Goal: Task Accomplishment & Management: Manage account settings

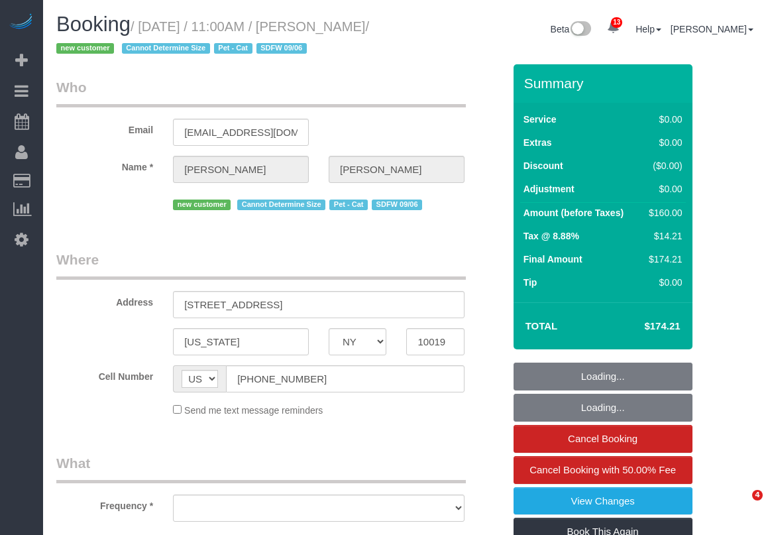
select select "NY"
select select "string:stripe-pm_1S4Cfv4VGloSiKo7AMsWnOTl"
select select "object:753"
select select "number:58"
select select "number:90"
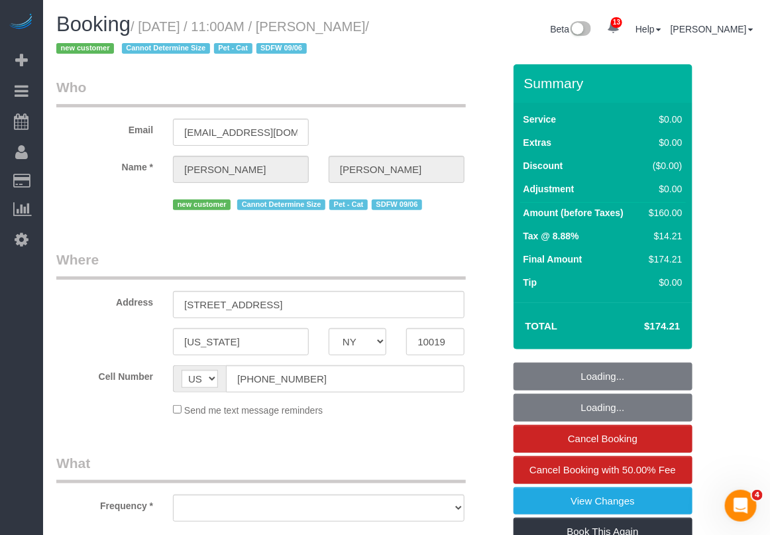
select select "number:14"
select select "number:5"
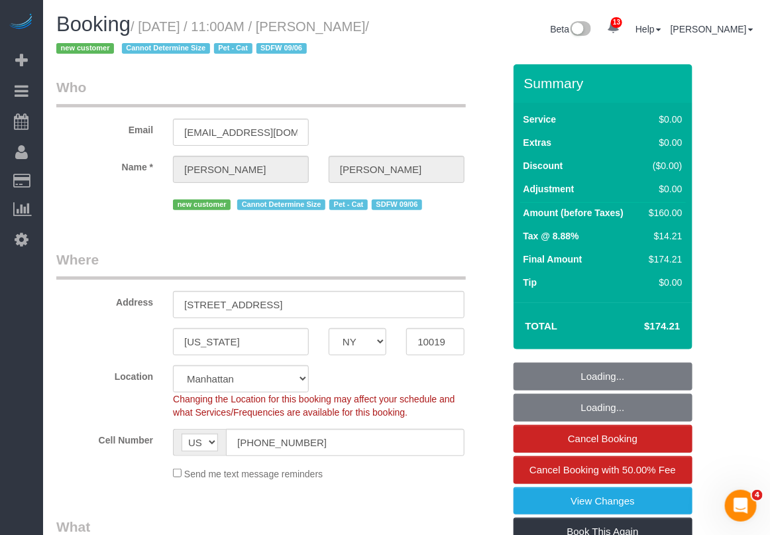
select select "1"
select select "spot1"
select select "object:1012"
select select "1"
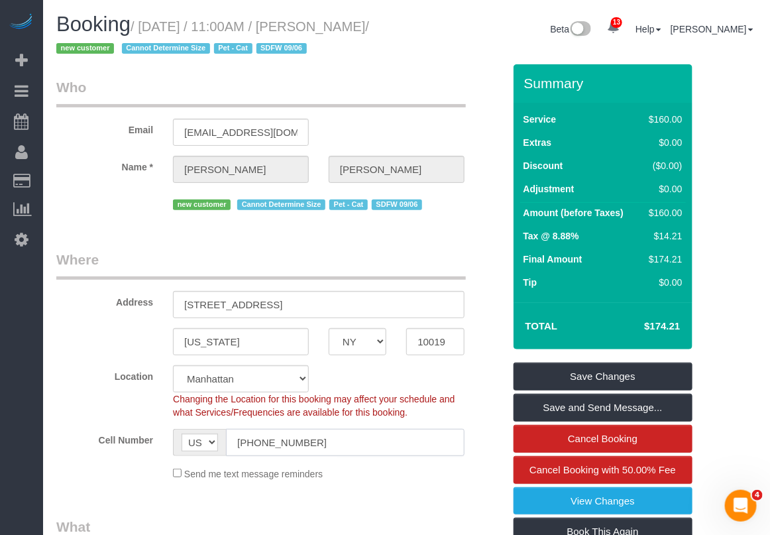
drag, startPoint x: 342, startPoint y: 441, endPoint x: 212, endPoint y: 444, distance: 129.9
click at [212, 444] on div "AF AL DZ AD AO AI AQ AG AR AM AW AU AT AZ BS BH BD BB BY BE BZ BJ BM BT BO BA B…" at bounding box center [319, 442] width 292 height 27
drag, startPoint x: 338, startPoint y: 25, endPoint x: 94, endPoint y: 54, distance: 245.6
click at [94, 54] on small "/ [DATE] / 11:00AM / [PERSON_NAME] / new customer Cannot Determine Size Pet - C…" at bounding box center [212, 37] width 313 height 37
copy small "[PERSON_NAME]"
